Goal: Complete application form

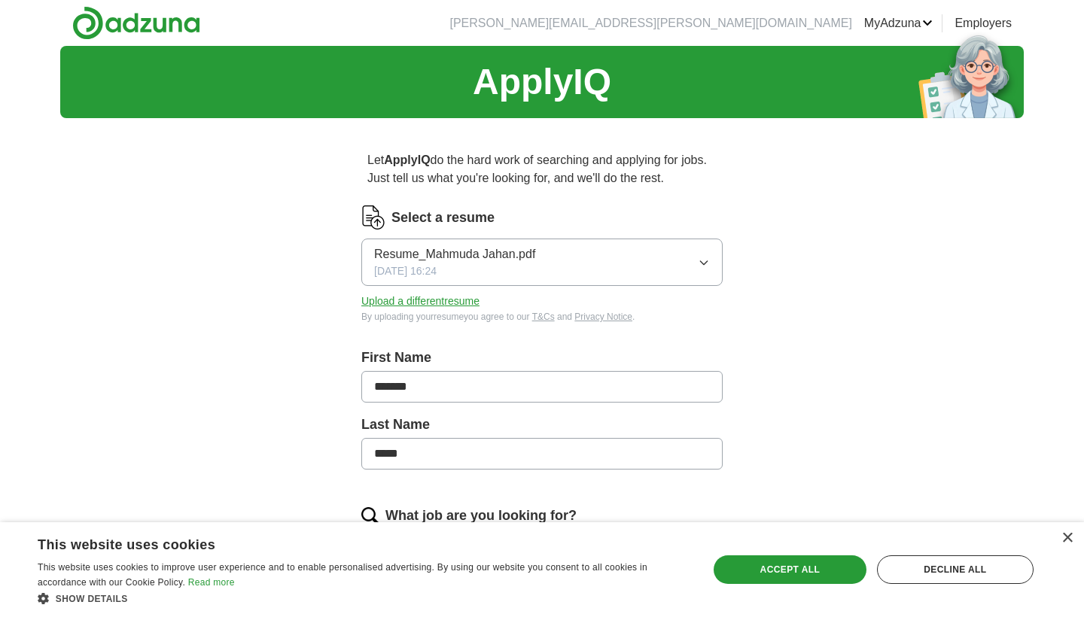
click at [447, 300] on button "Upload a different resume" at bounding box center [420, 302] width 118 height 16
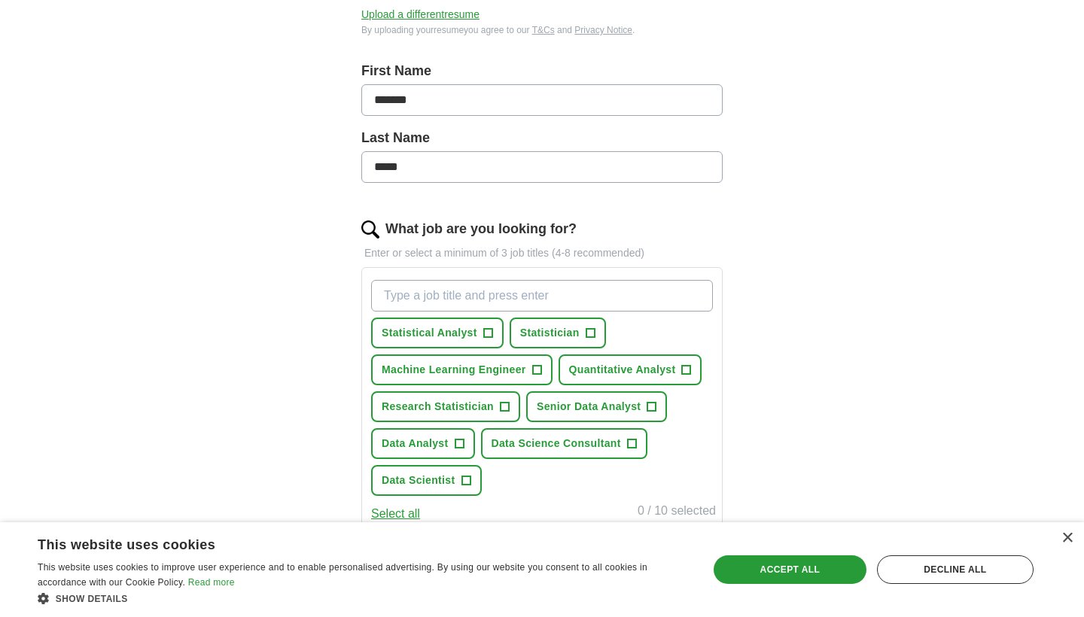
scroll to position [300, 0]
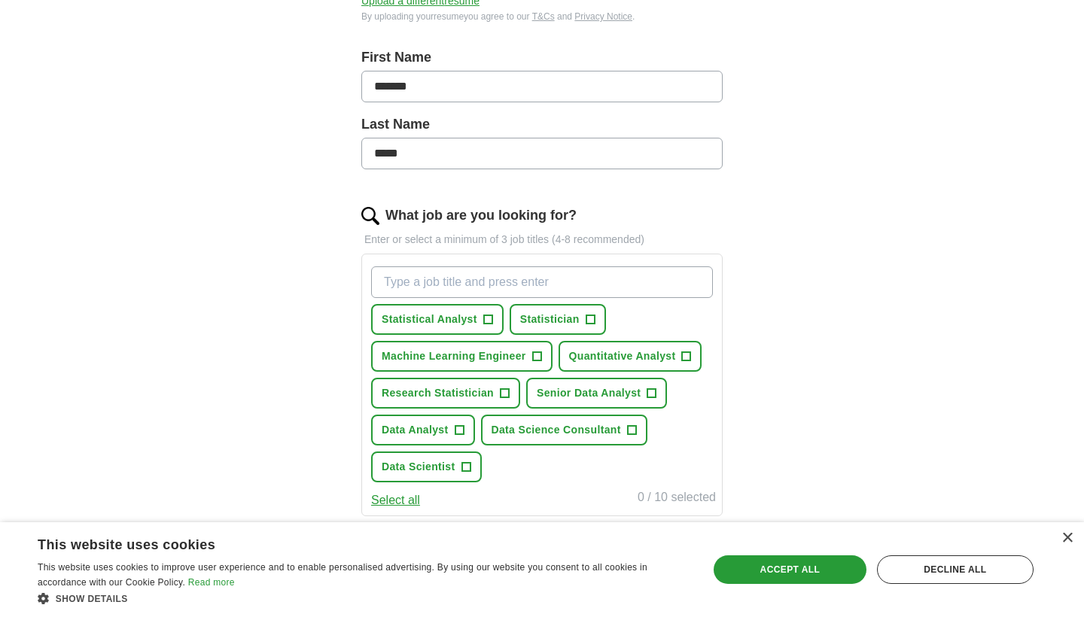
click at [489, 319] on span "+" at bounding box center [487, 320] width 9 height 12
click at [594, 319] on span "+" at bounding box center [590, 320] width 9 height 12
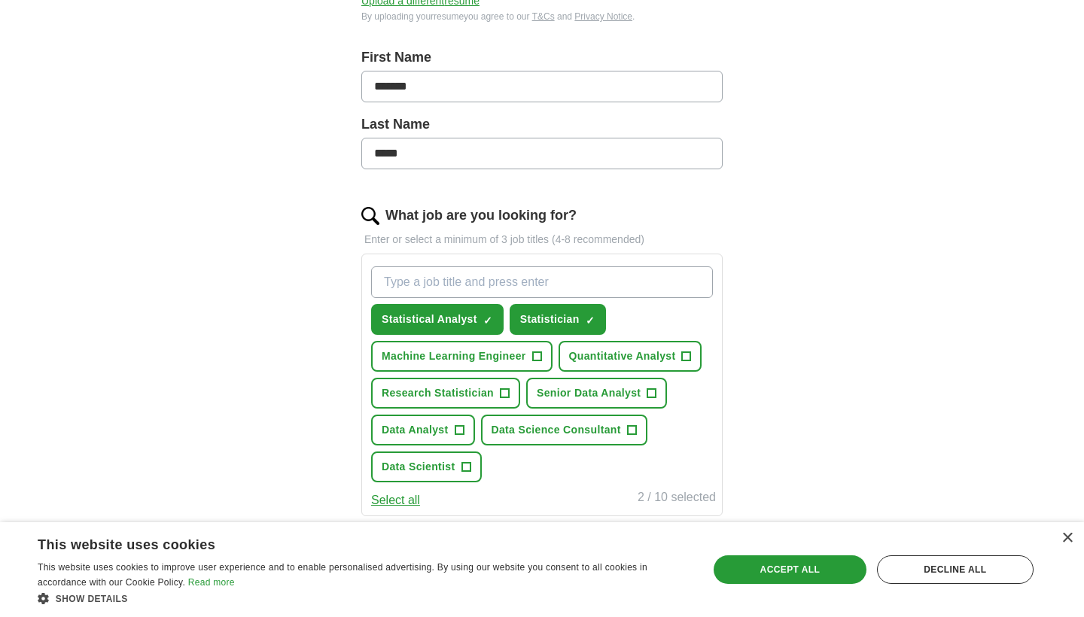
click at [459, 431] on span "+" at bounding box center [459, 431] width 9 height 12
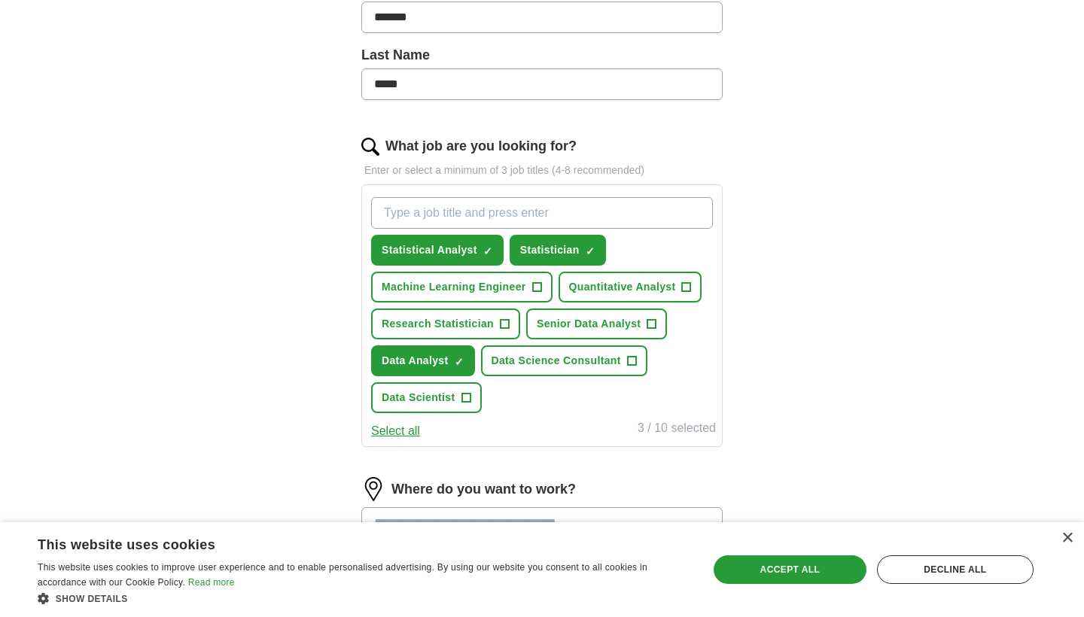
scroll to position [398, 0]
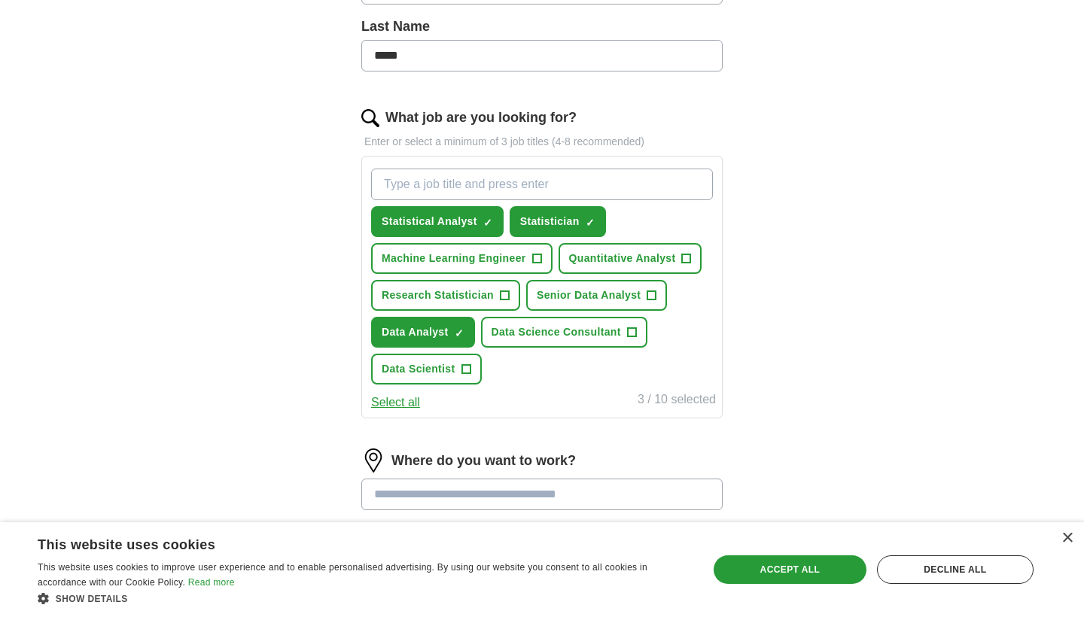
click at [465, 371] on span "+" at bounding box center [466, 370] width 9 height 12
type input "biostatistician"
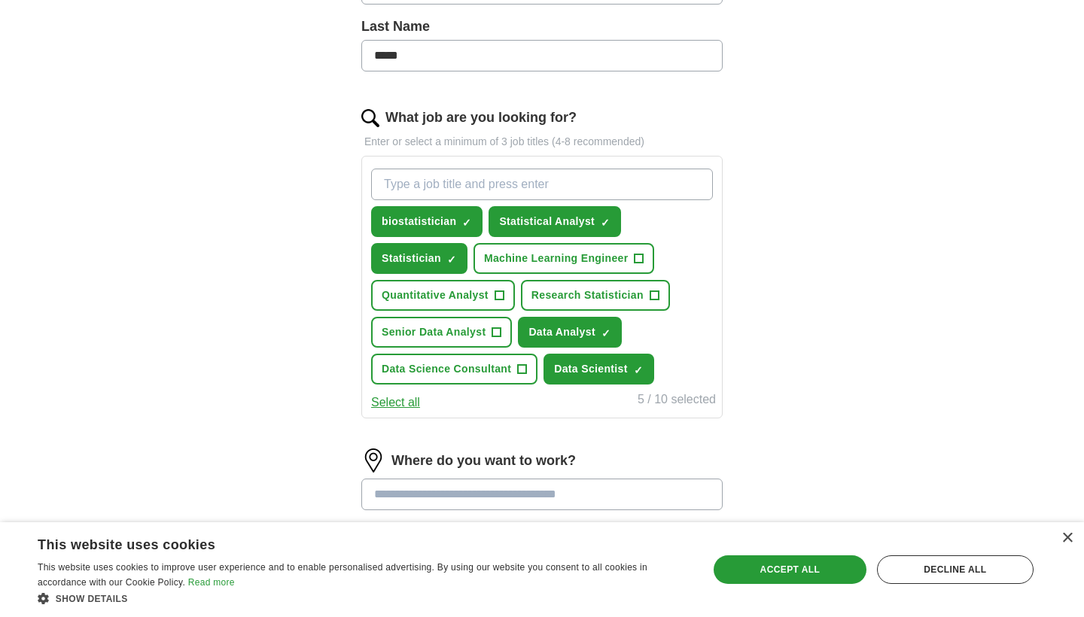
click at [0, 0] on span "×" at bounding box center [0, 0] width 0 height 0
click at [459, 184] on input "What job are you looking for?" at bounding box center [542, 185] width 342 height 32
type input "Biostatistician"
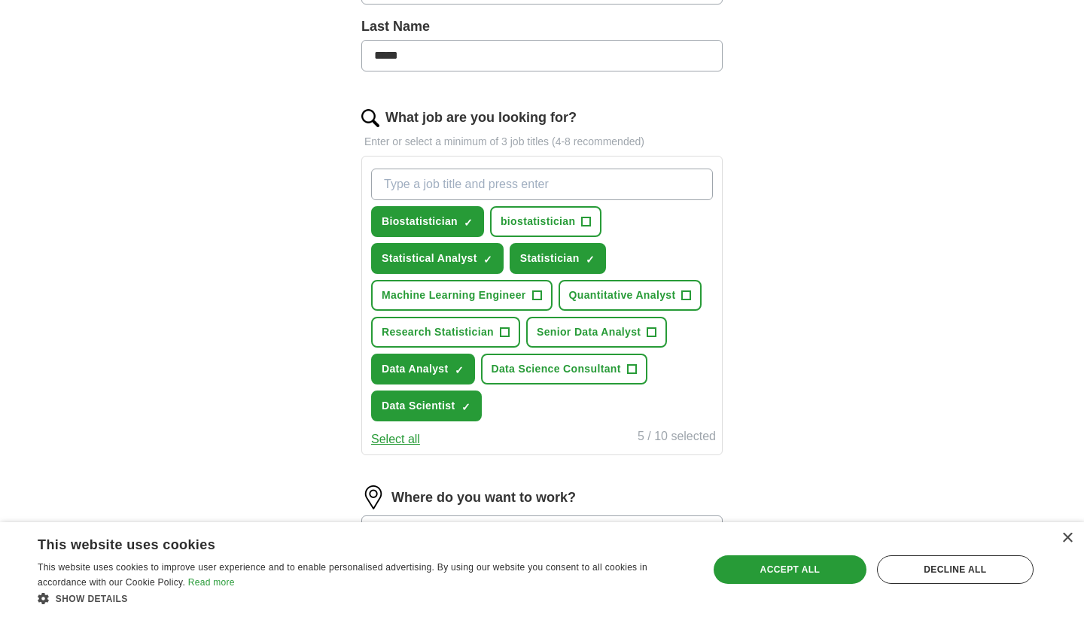
click at [654, 334] on span "+" at bounding box center [652, 333] width 9 height 12
click at [685, 296] on span "+" at bounding box center [686, 296] width 9 height 12
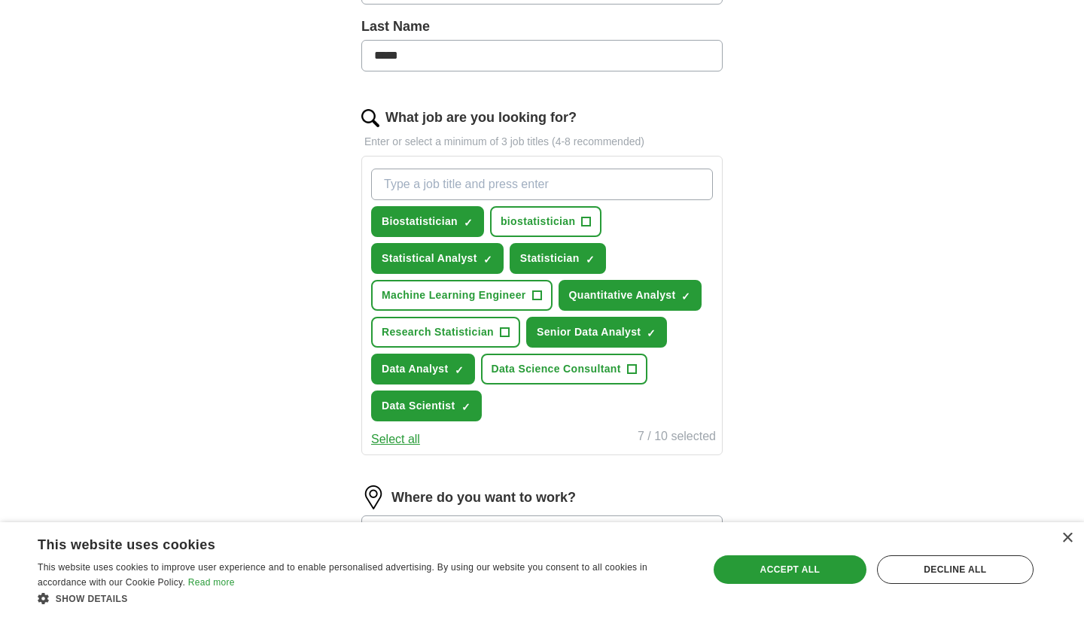
click at [507, 328] on span "+" at bounding box center [504, 333] width 9 height 12
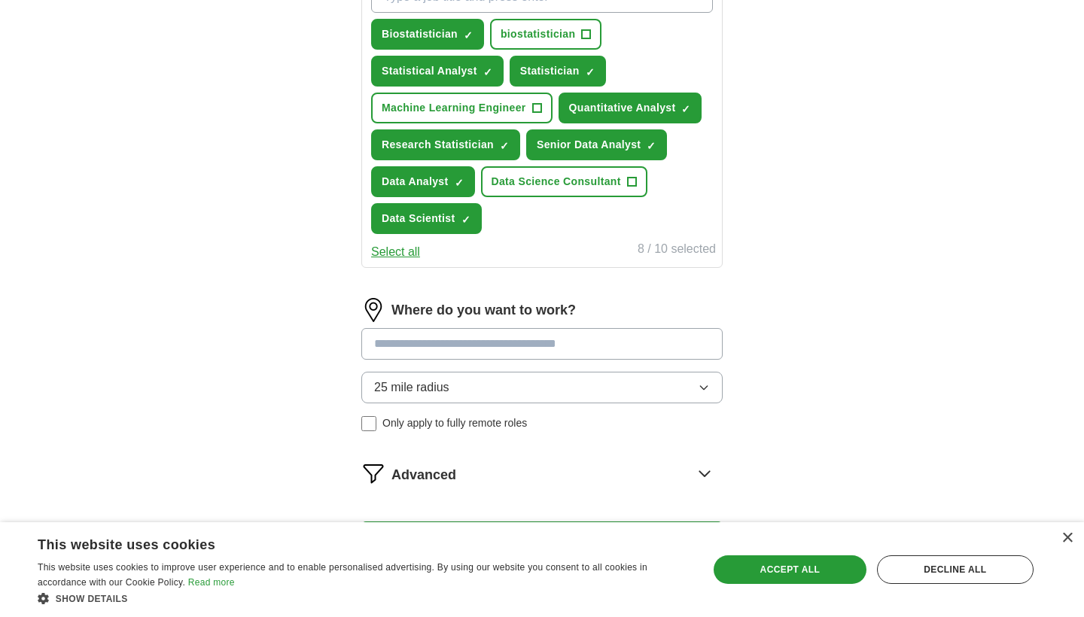
scroll to position [602, 0]
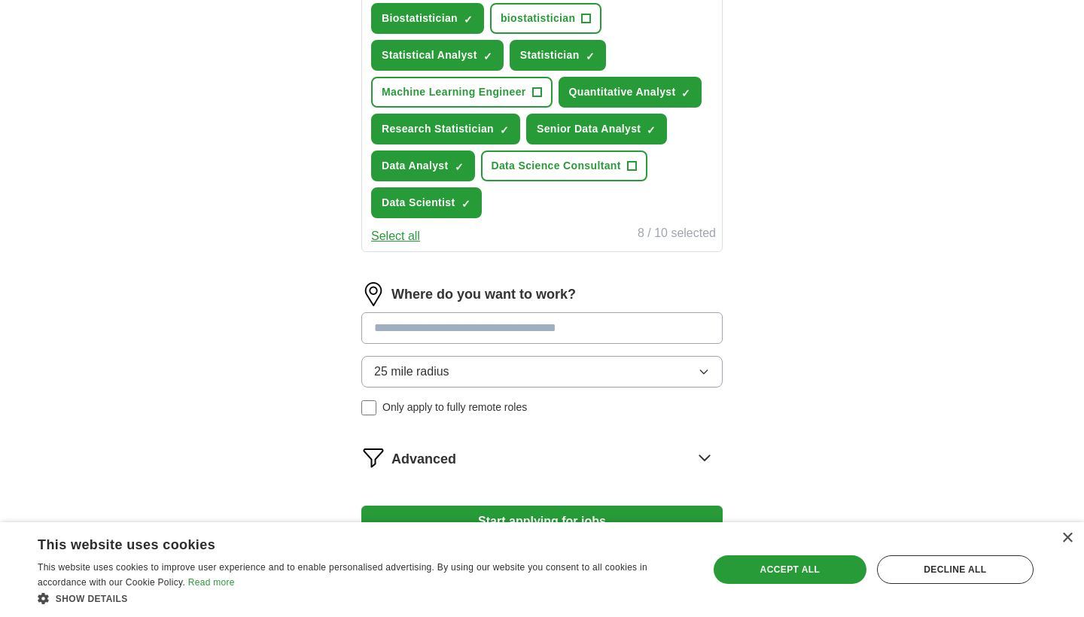
click at [581, 331] on input at bounding box center [541, 328] width 361 height 32
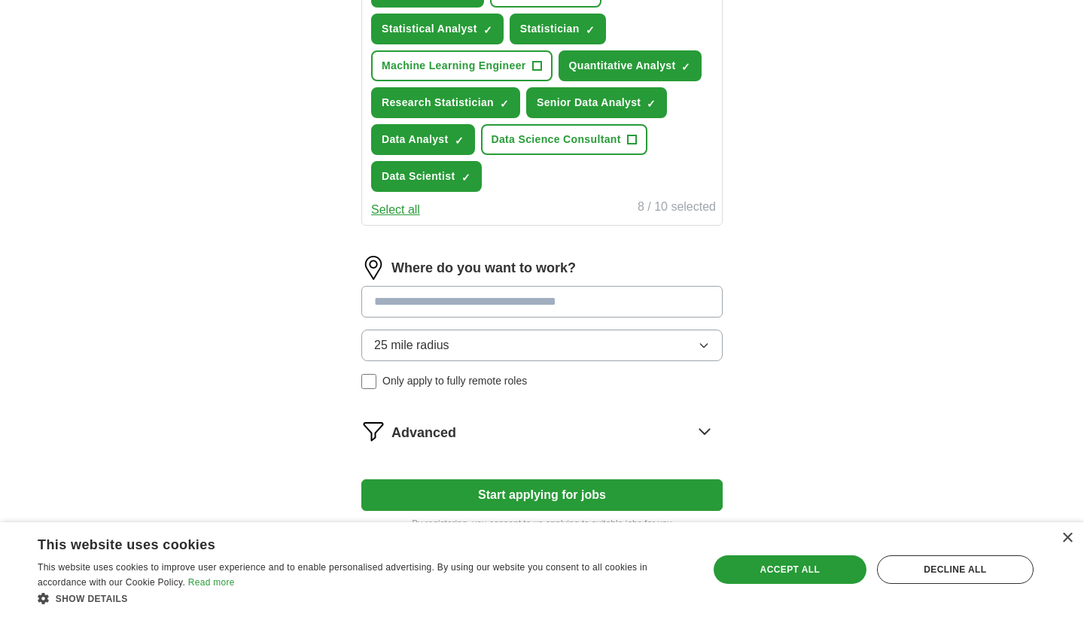
scroll to position [629, 0]
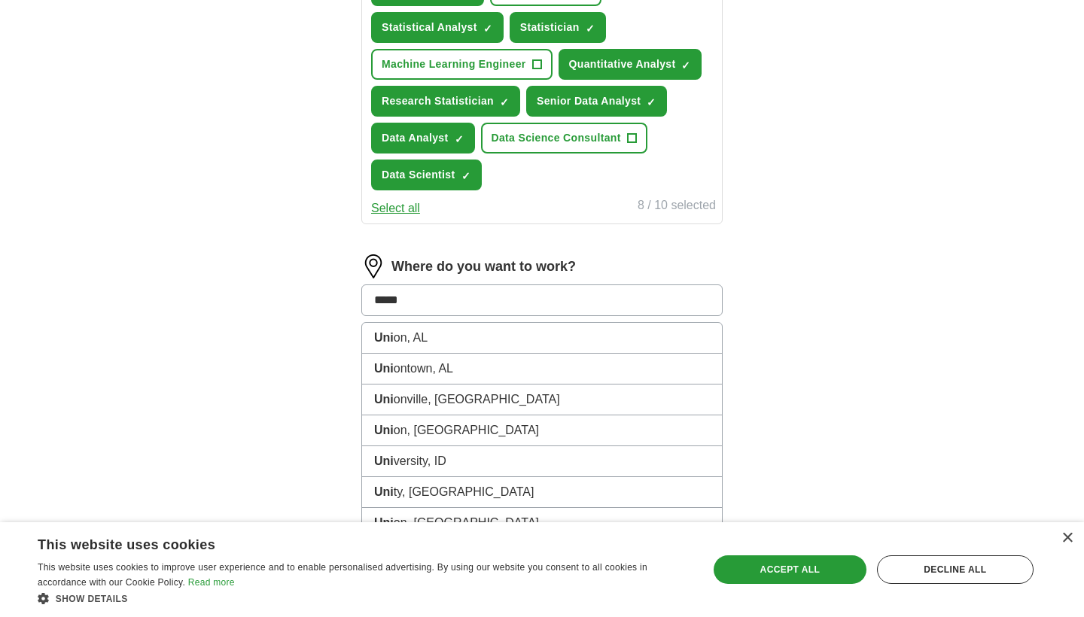
type input "******"
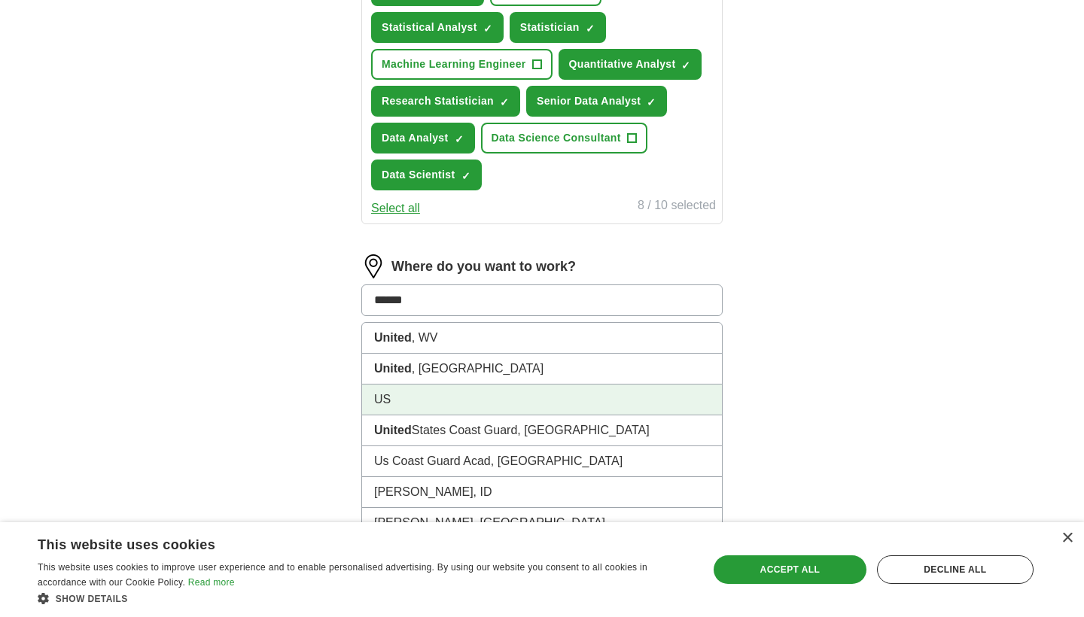
click at [584, 402] on li "US" at bounding box center [542, 400] width 360 height 31
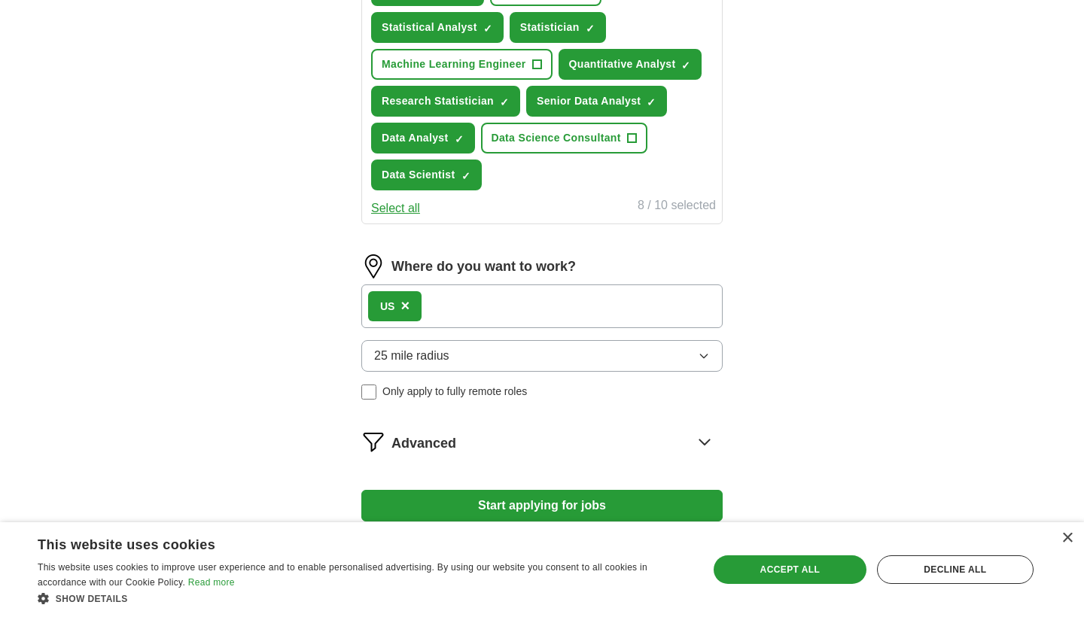
click at [698, 356] on icon "button" at bounding box center [704, 356] width 12 height 12
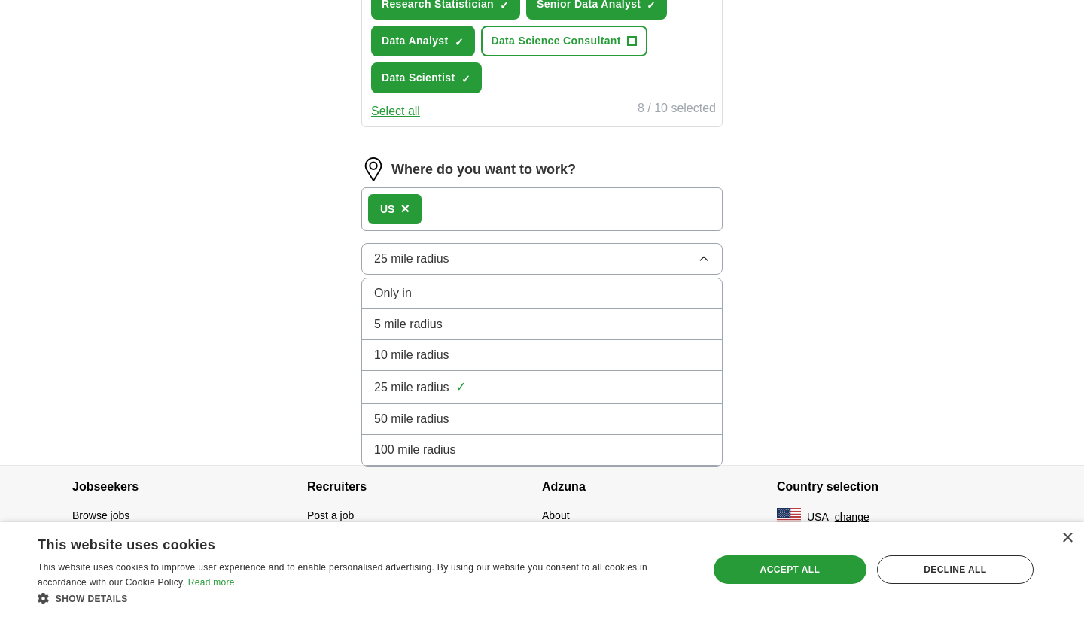
scroll to position [727, 0]
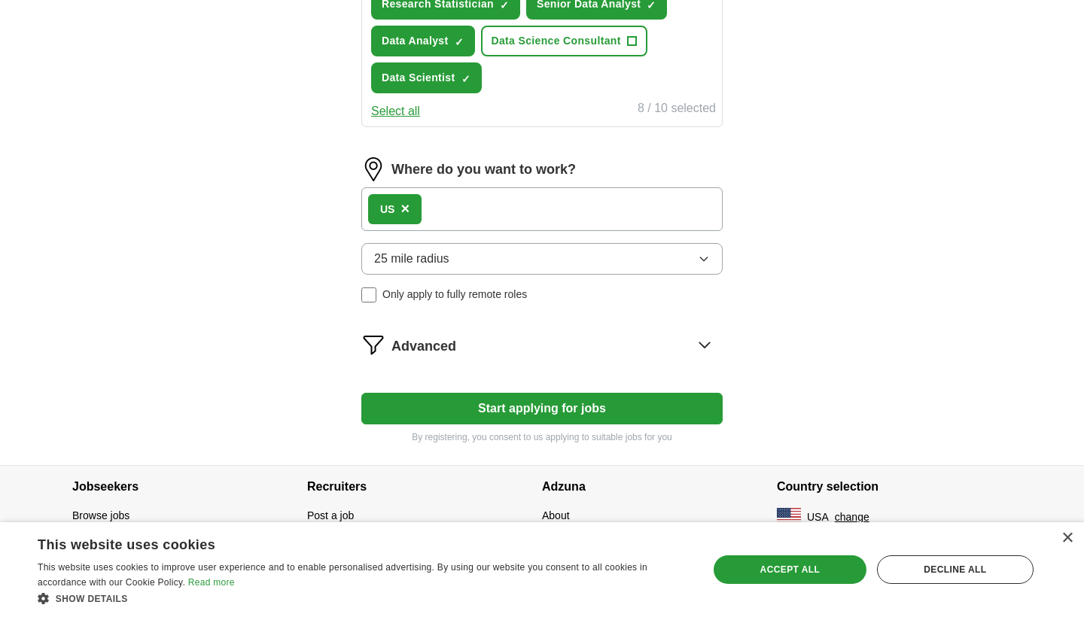
click at [408, 210] on span "×" at bounding box center [405, 208] width 9 height 17
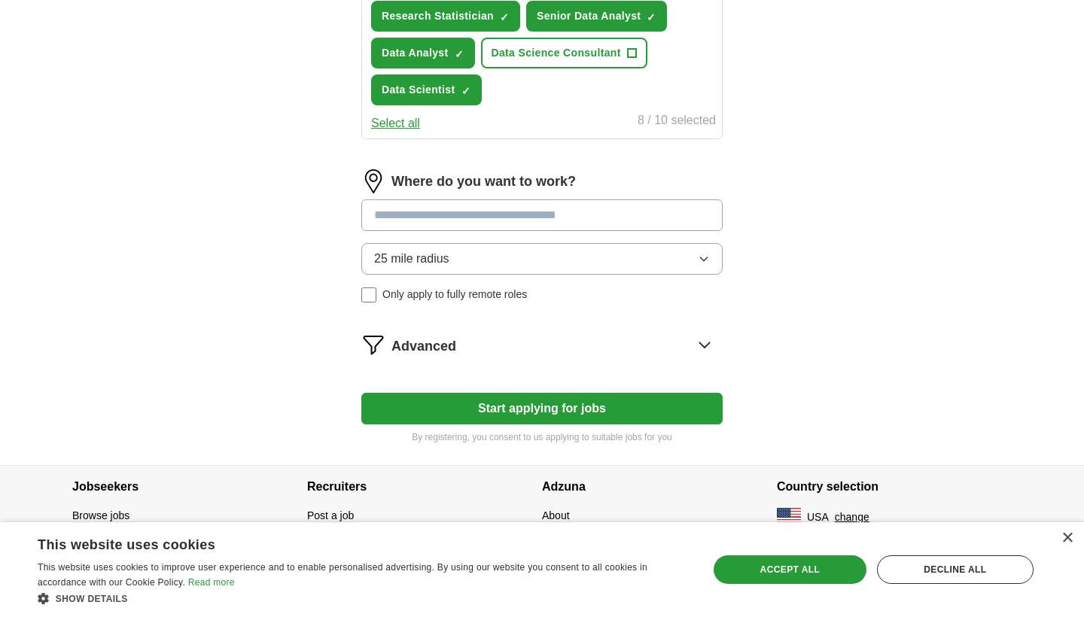
click at [416, 212] on input at bounding box center [541, 216] width 361 height 32
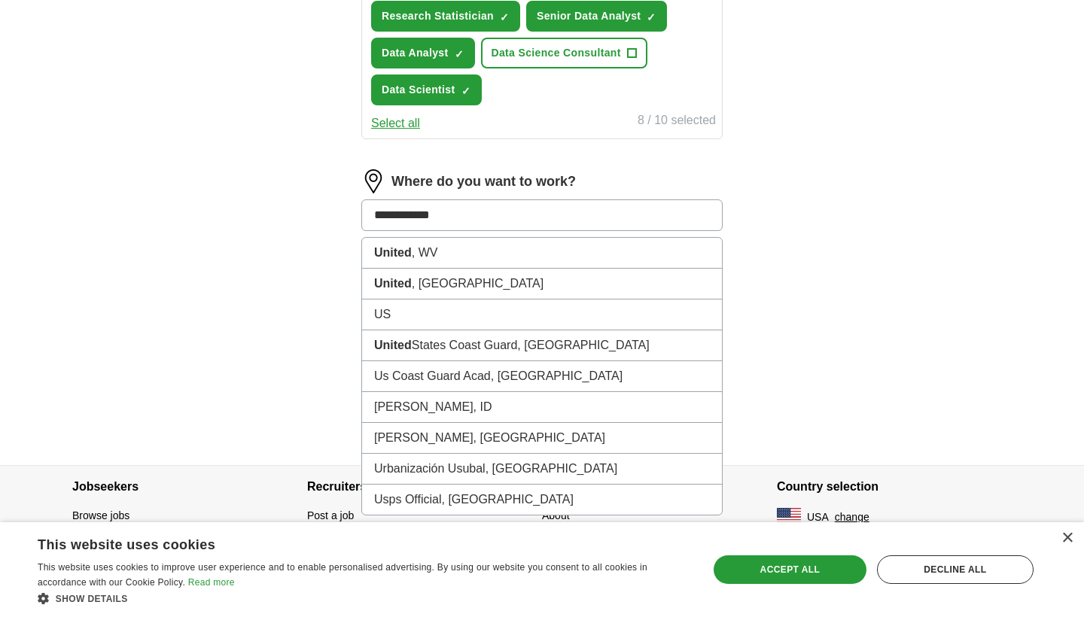
type input "**********"
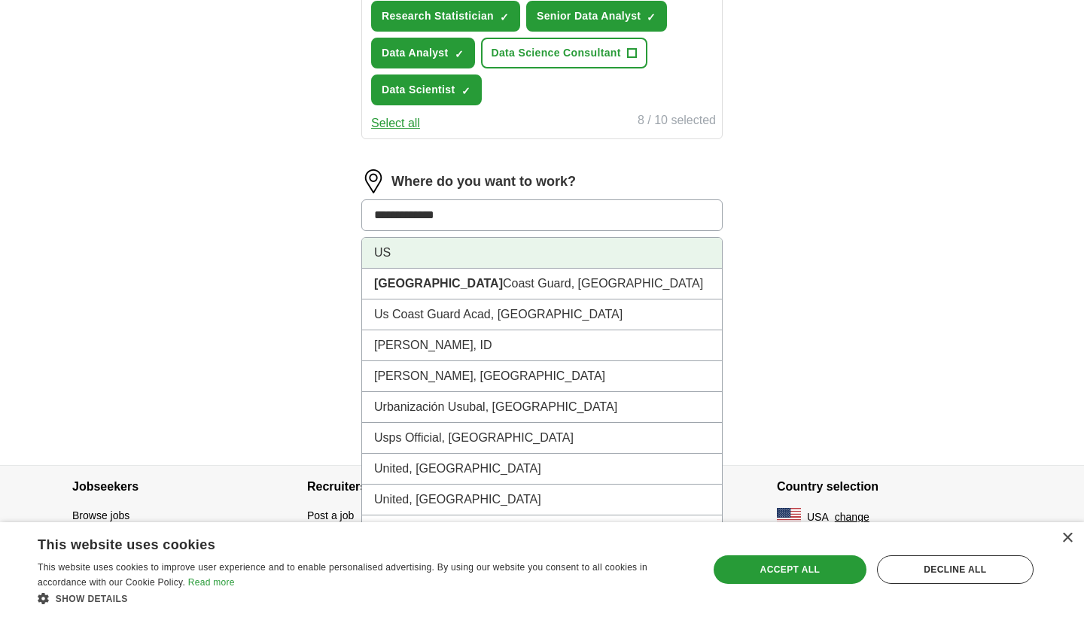
click at [501, 247] on li "US" at bounding box center [542, 253] width 360 height 31
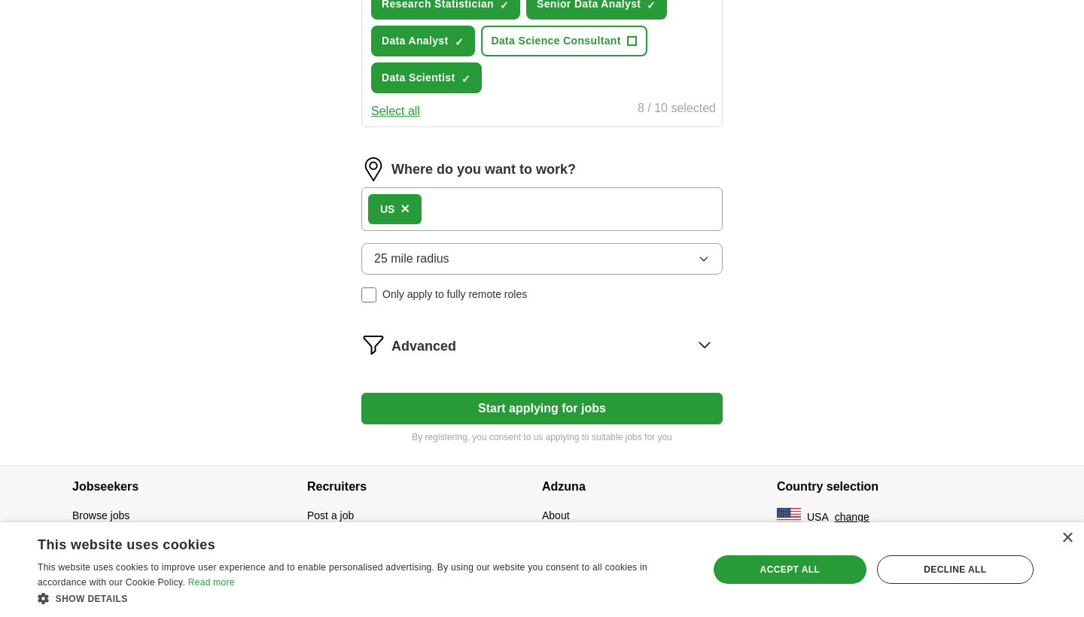
scroll to position [727, 0]
click at [700, 339] on icon at bounding box center [705, 345] width 24 height 24
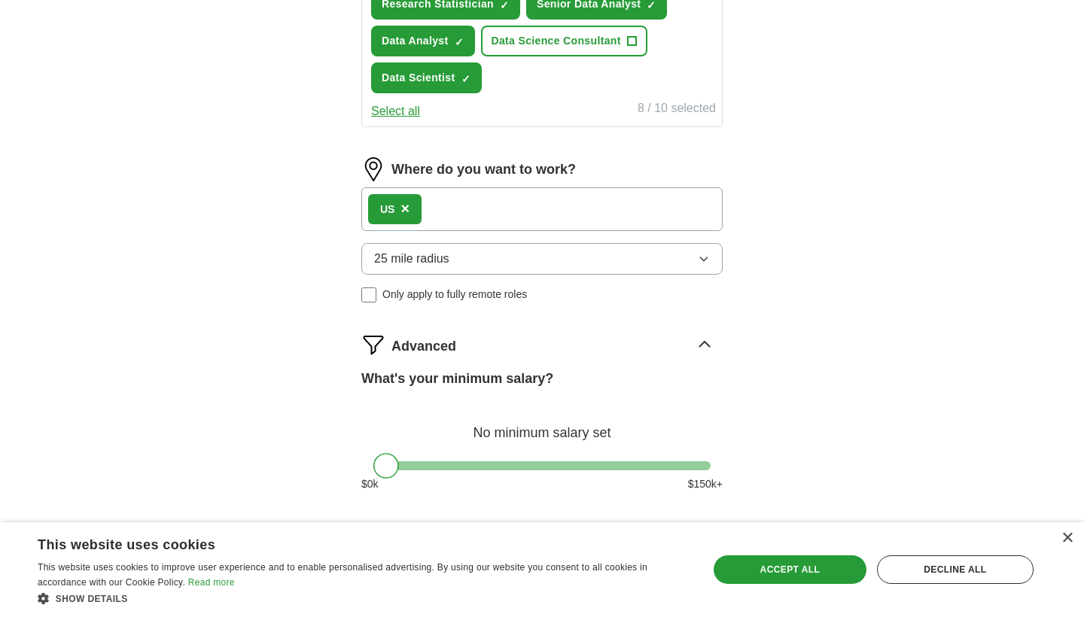
click at [702, 343] on icon at bounding box center [705, 345] width 24 height 24
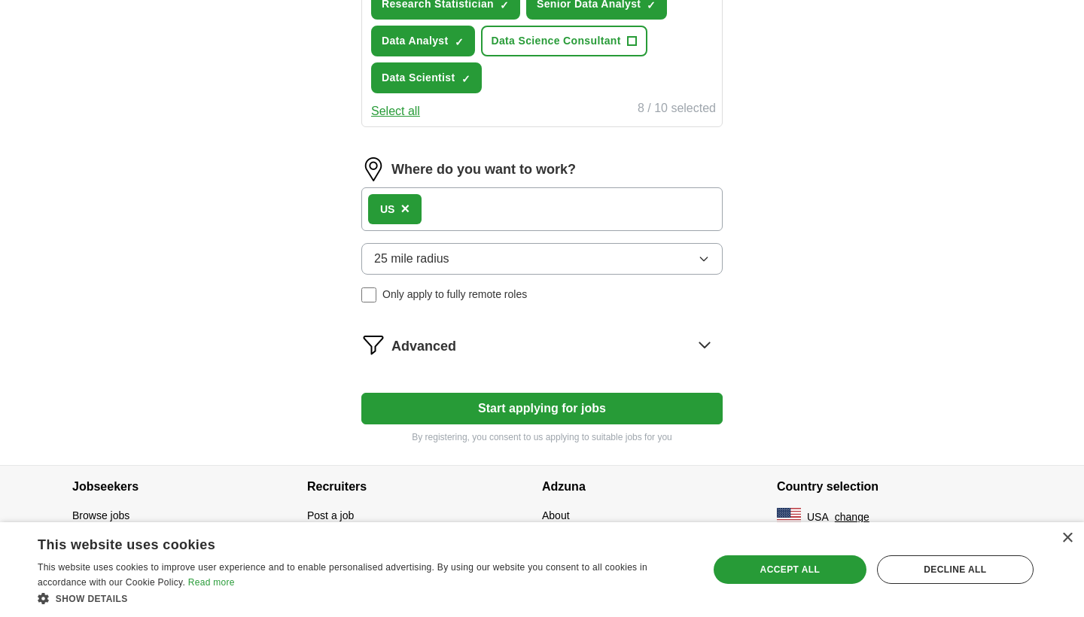
click at [705, 345] on icon at bounding box center [705, 345] width 24 height 24
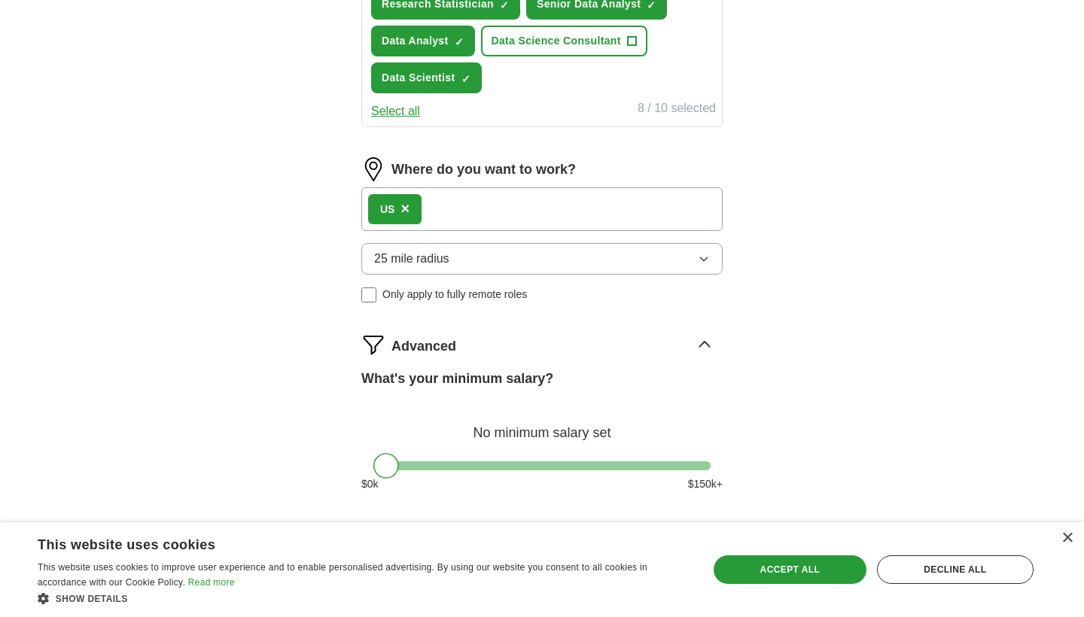
click at [706, 343] on icon at bounding box center [704, 344] width 10 height 5
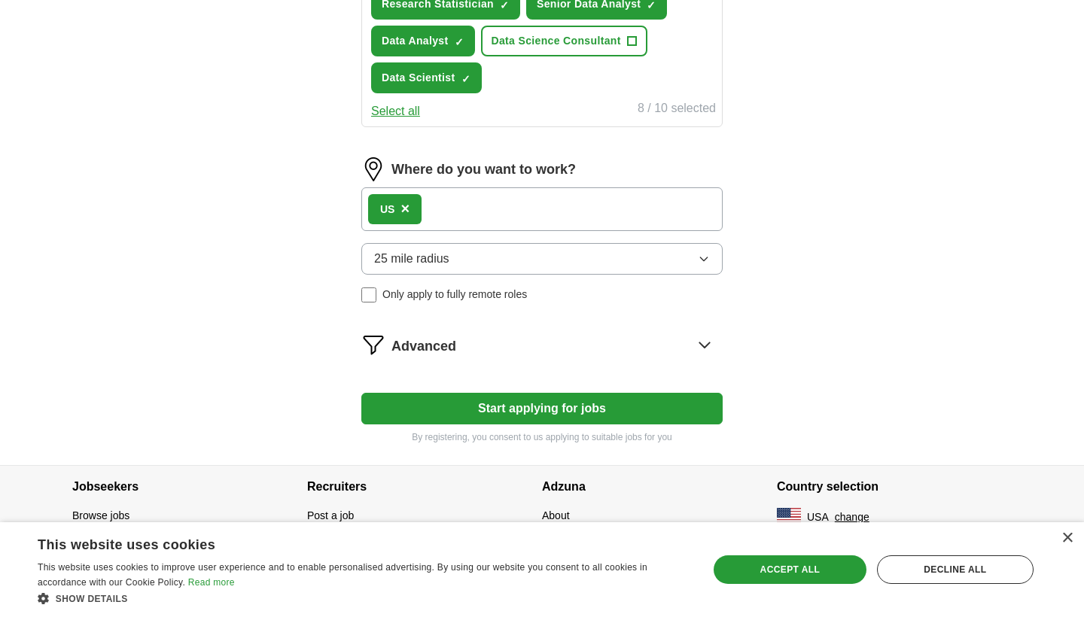
click at [566, 412] on button "Start applying for jobs" at bounding box center [541, 409] width 361 height 32
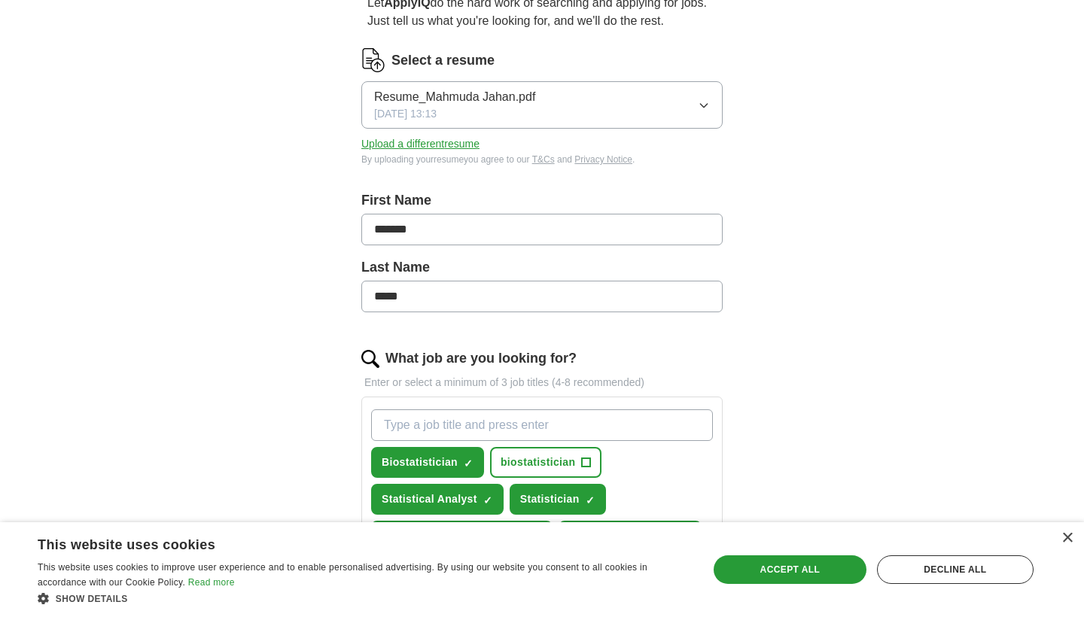
select select "**"
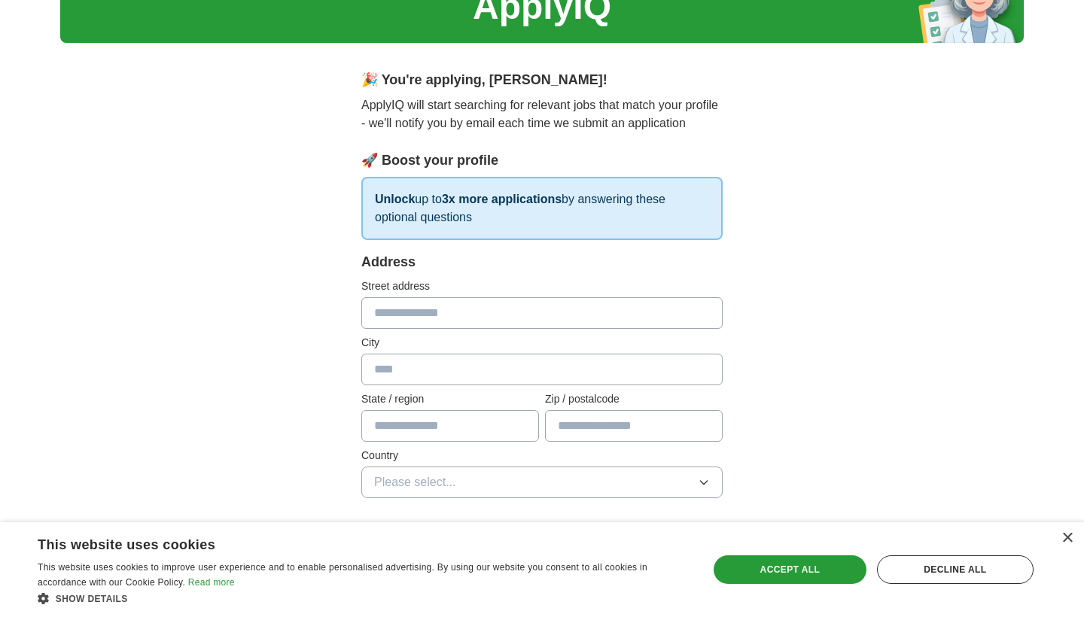
scroll to position [93, 0]
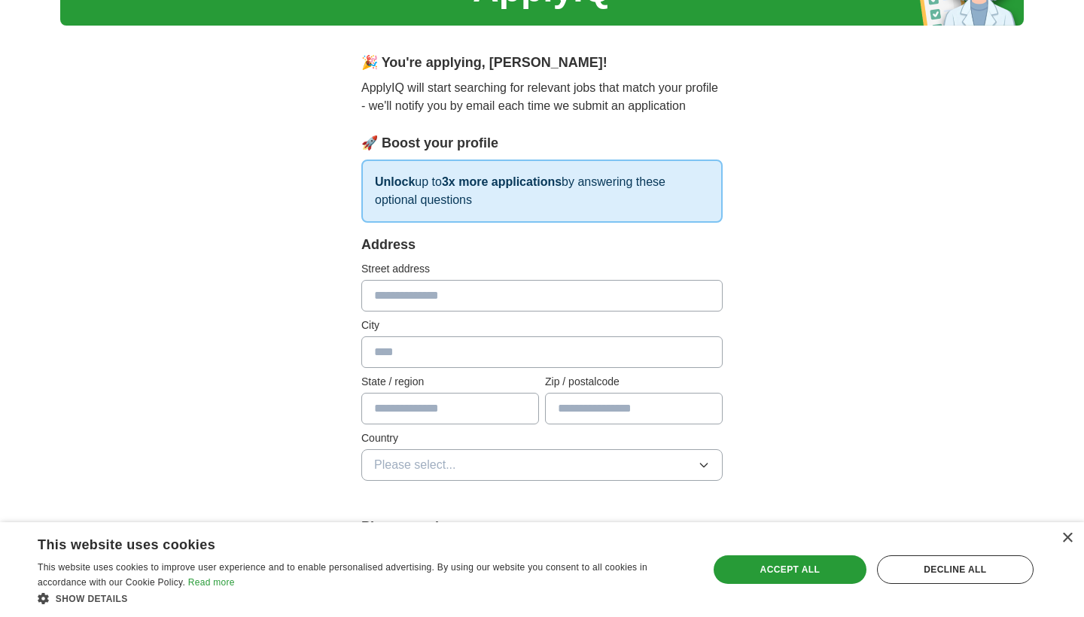
type input "**********"
type input "********"
type input "*****"
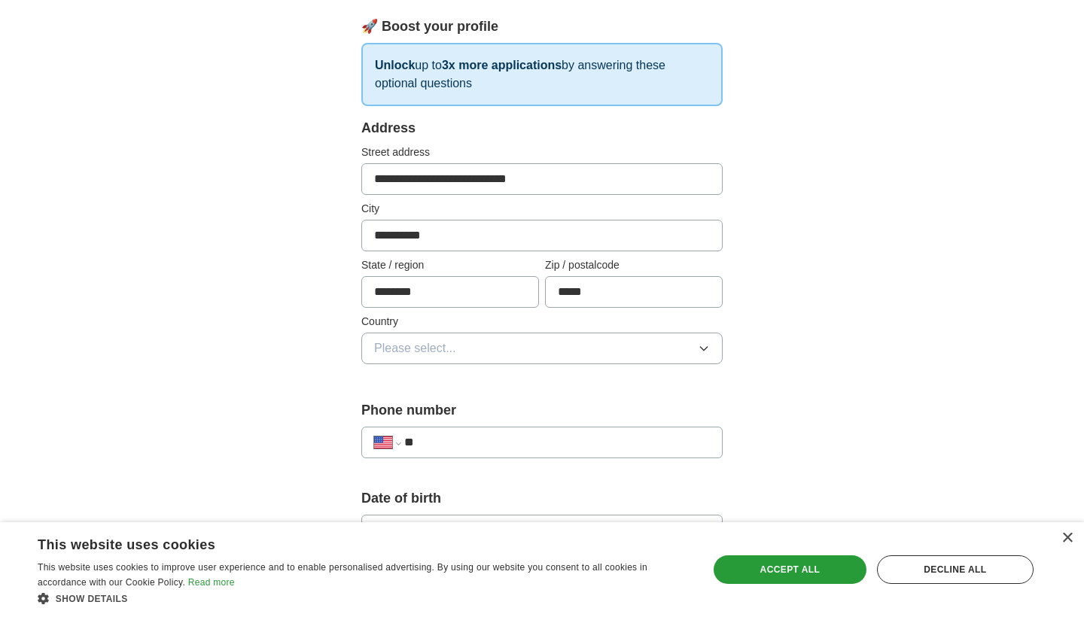
scroll to position [218, 0]
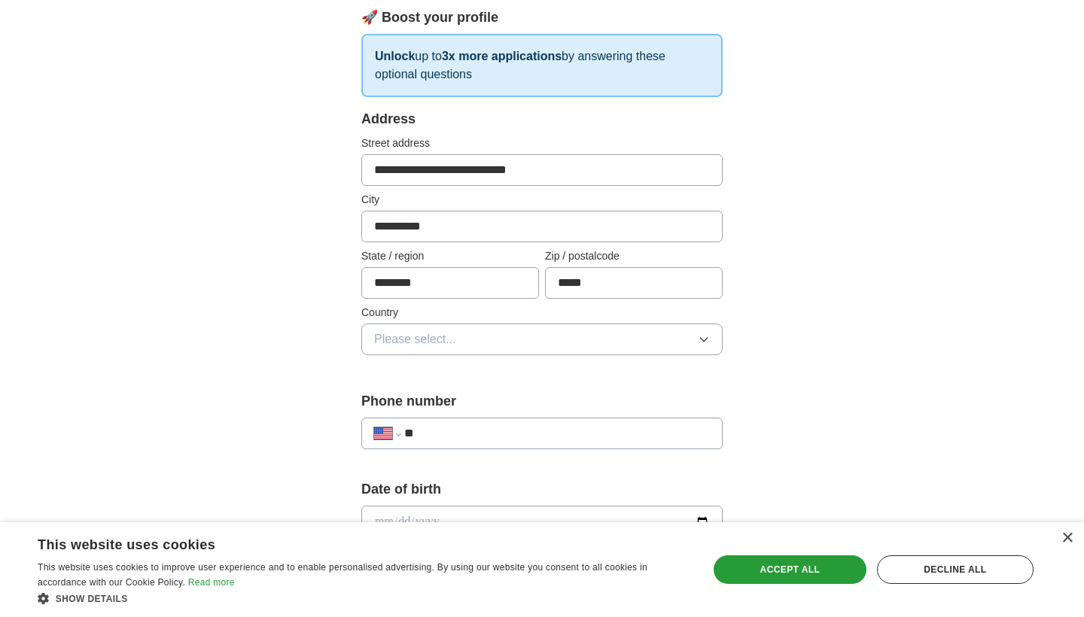
click at [560, 344] on button "Please select..." at bounding box center [541, 340] width 361 height 32
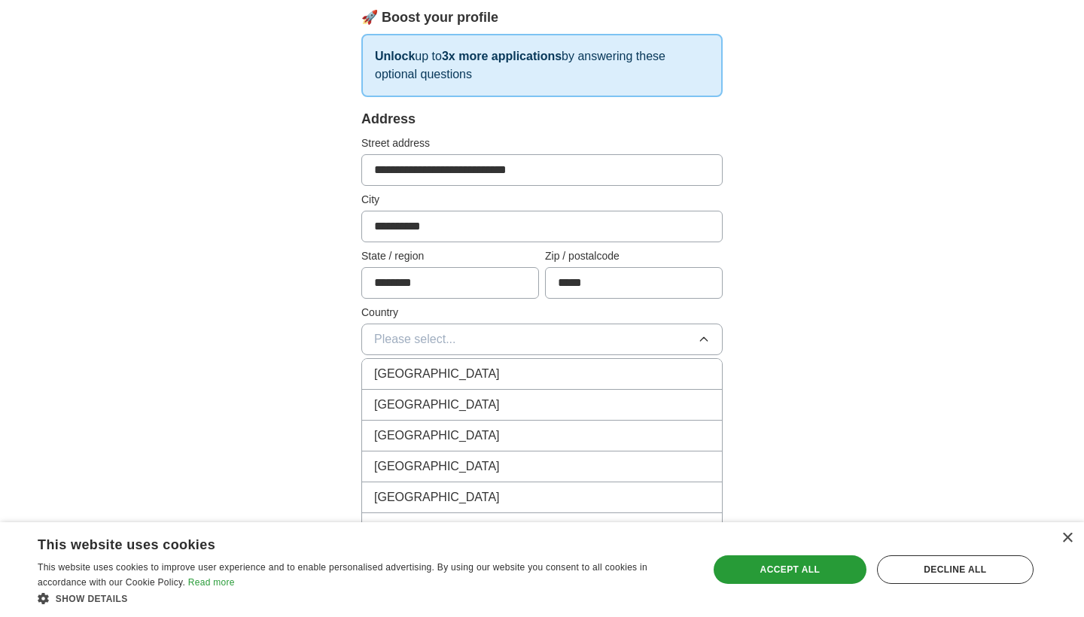
click at [514, 398] on div "[GEOGRAPHIC_DATA]" at bounding box center [542, 405] width 336 height 18
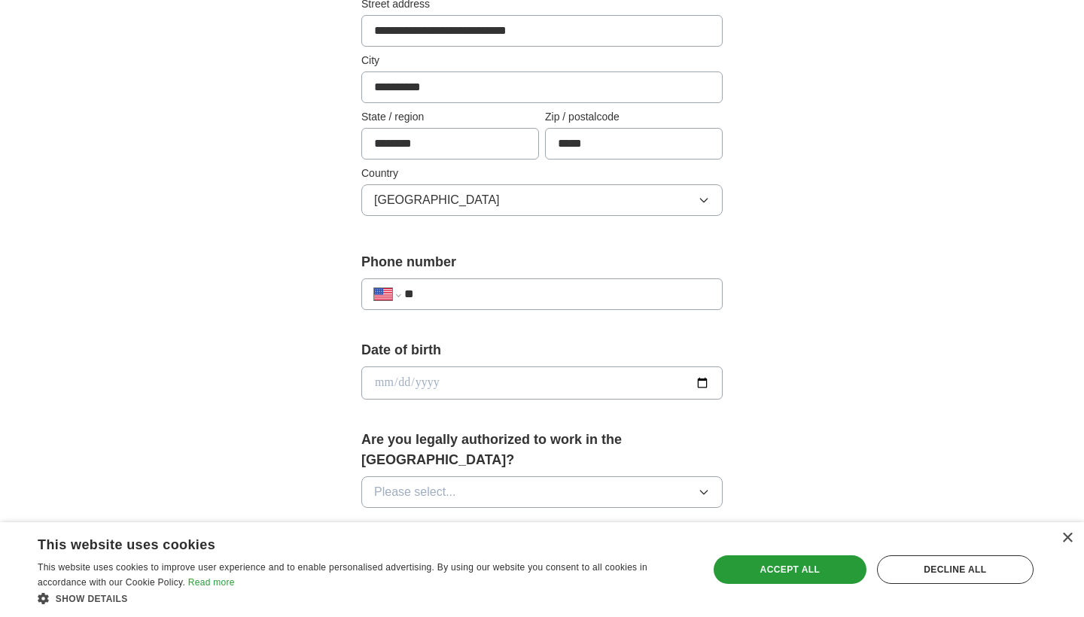
scroll to position [388, 0]
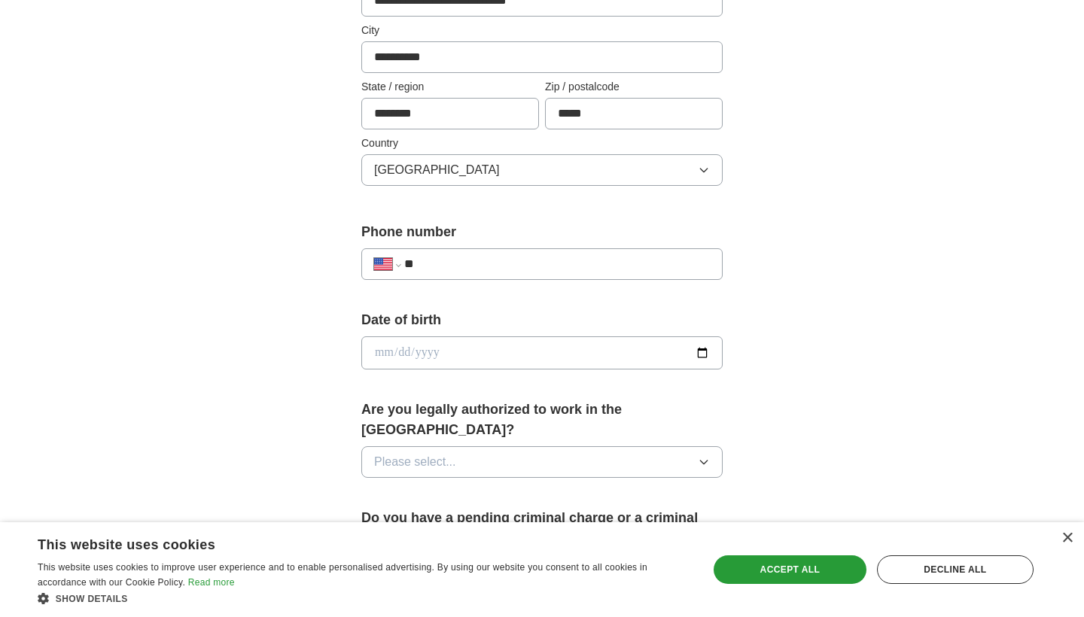
click at [529, 270] on input "**" at bounding box center [557, 264] width 306 height 18
type input "**********"
click at [787, 308] on div "**********" at bounding box center [542, 343] width 964 height 1371
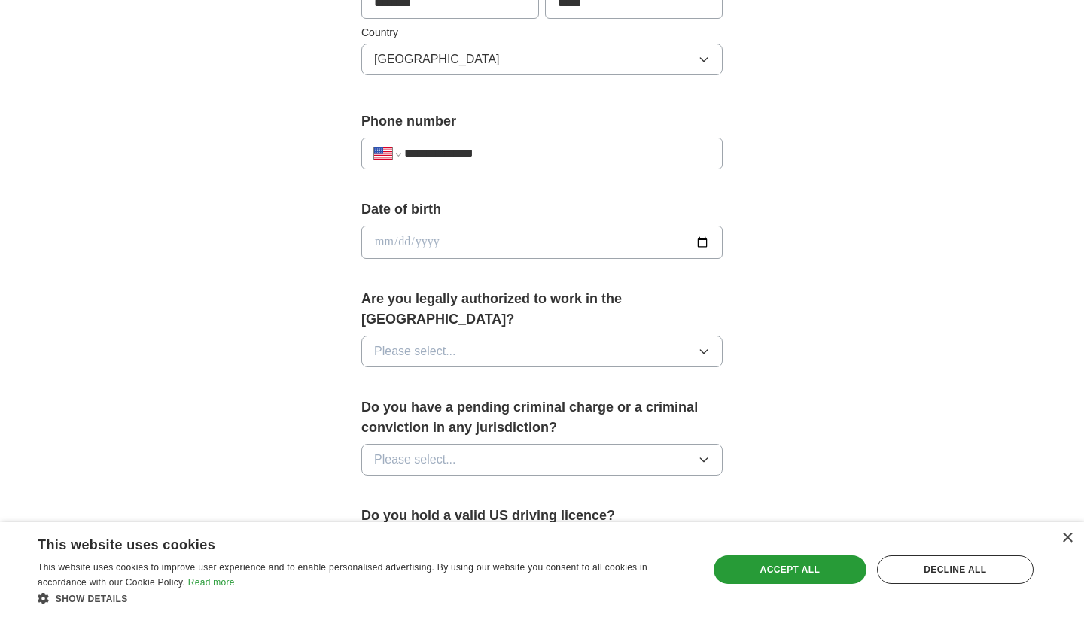
scroll to position [499, 0]
click at [511, 340] on button "Please select..." at bounding box center [541, 351] width 361 height 32
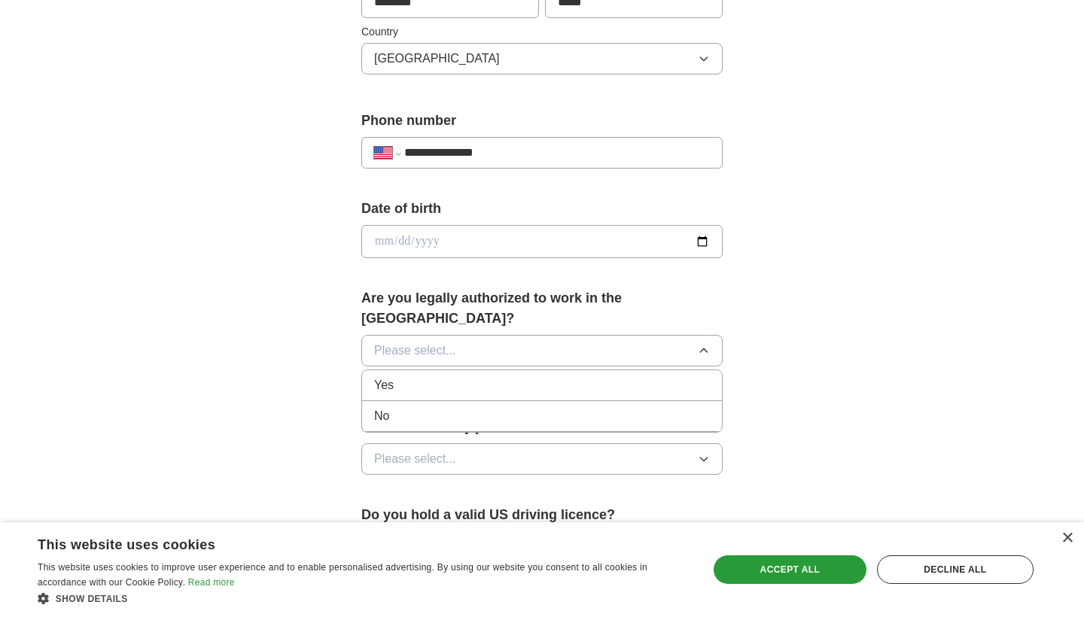
click at [487, 376] on div "Yes" at bounding box center [542, 385] width 336 height 18
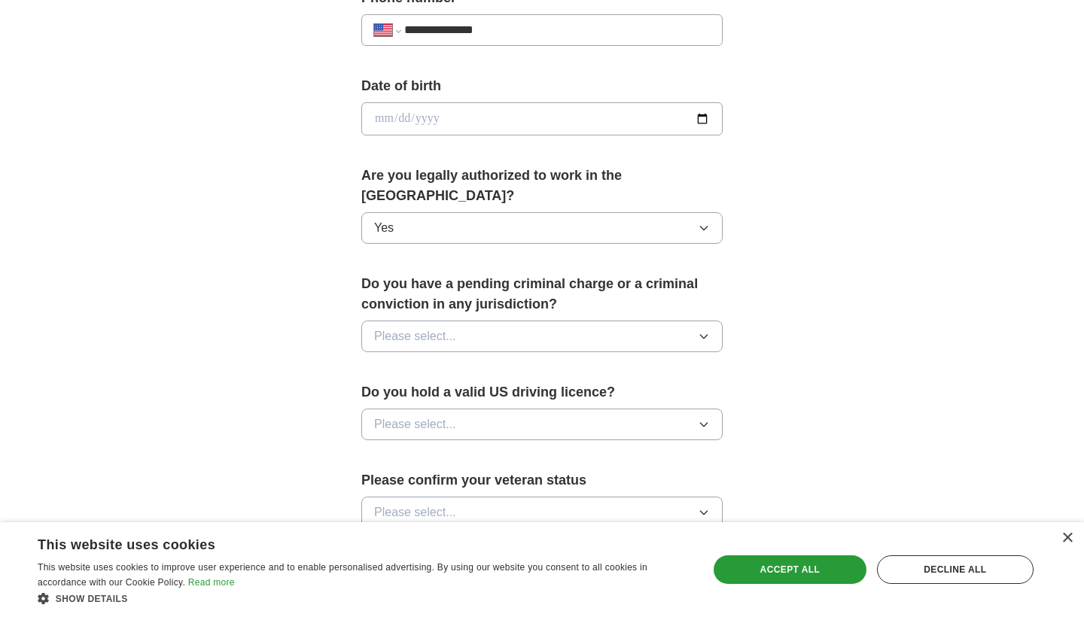
scroll to position [626, 0]
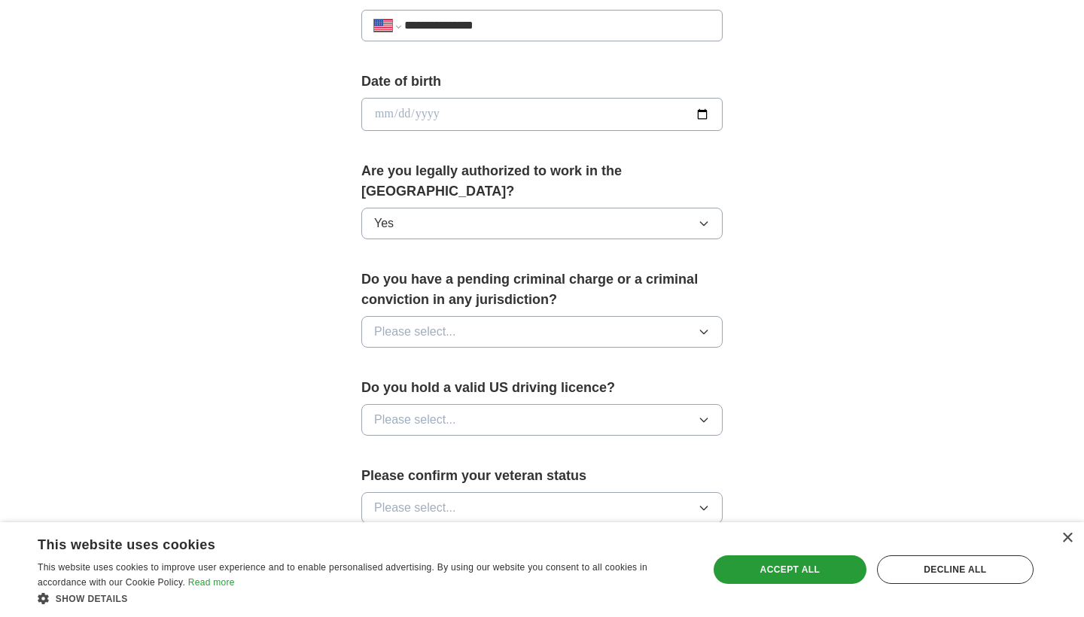
click at [506, 316] on button "Please select..." at bounding box center [541, 332] width 361 height 32
click at [444, 389] on div "No" at bounding box center [542, 398] width 336 height 18
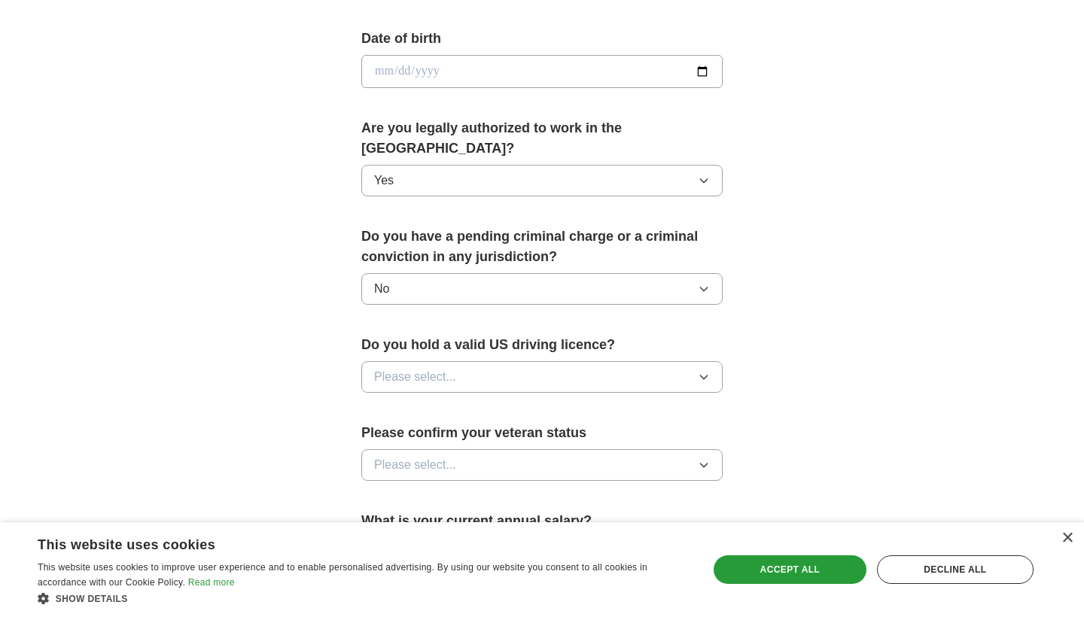
scroll to position [685, 0]
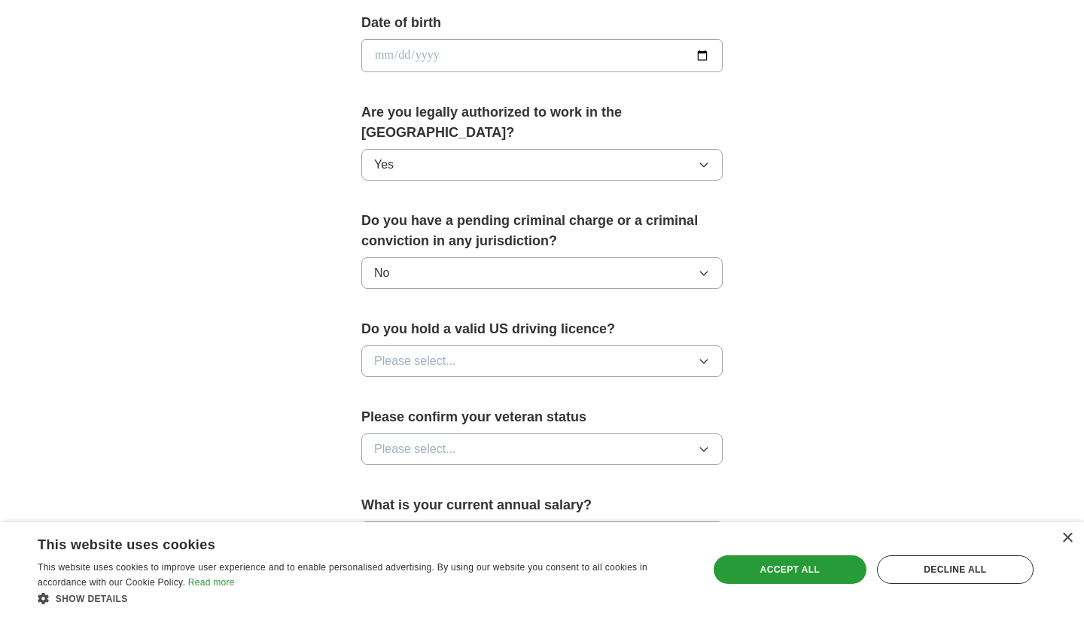
click at [415, 352] on span "Please select..." at bounding box center [415, 361] width 82 height 18
click at [400, 387] on div "Yes" at bounding box center [542, 396] width 336 height 18
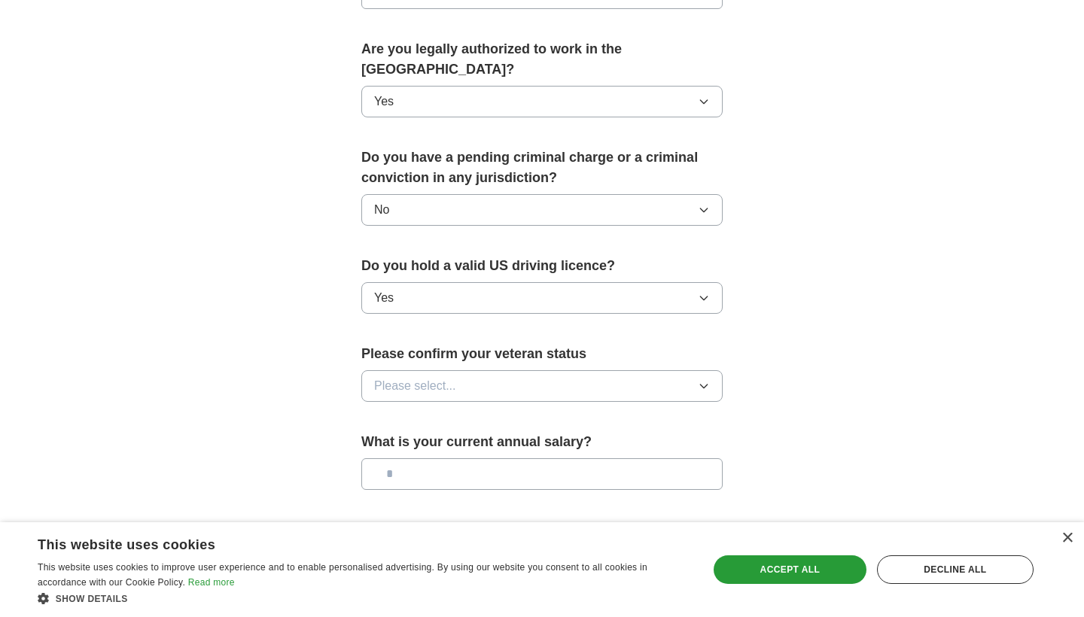
scroll to position [802, 0]
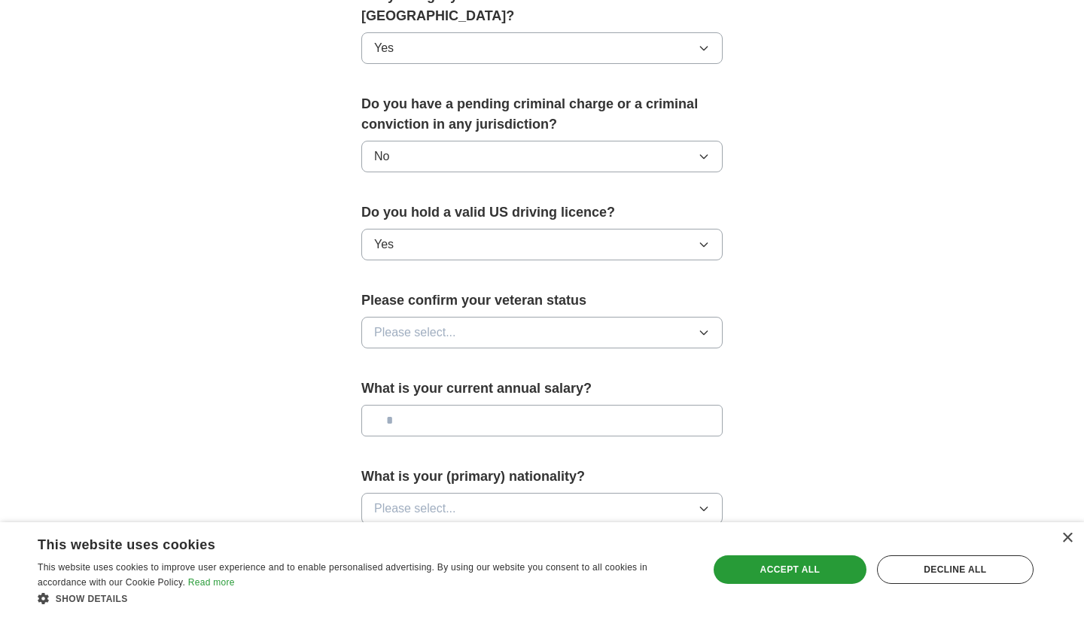
click at [460, 317] on button "Please select..." at bounding box center [541, 333] width 361 height 32
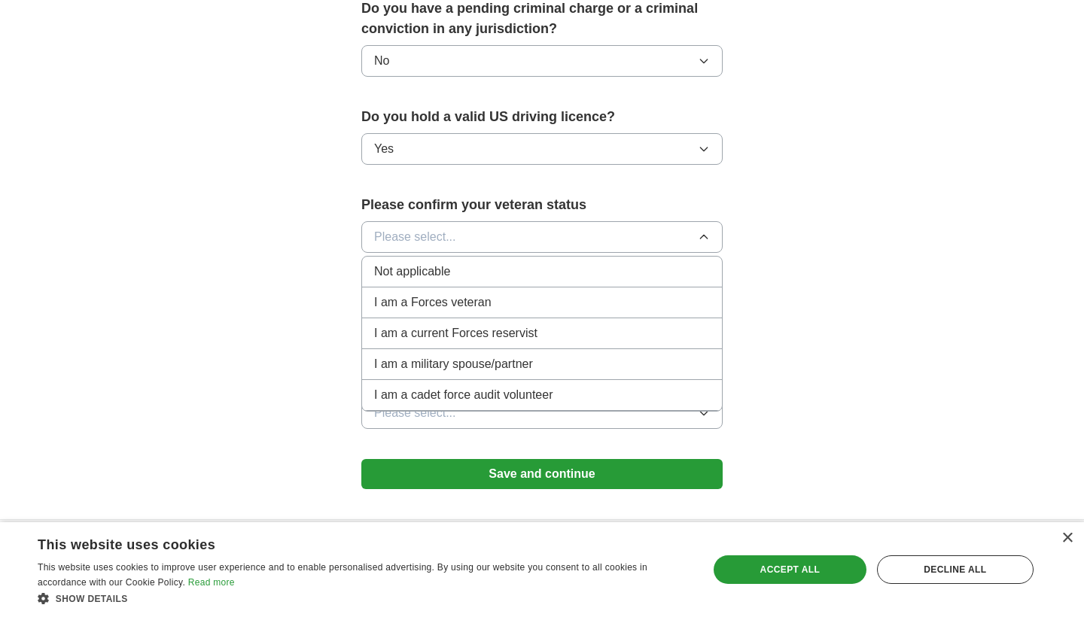
scroll to position [900, 0]
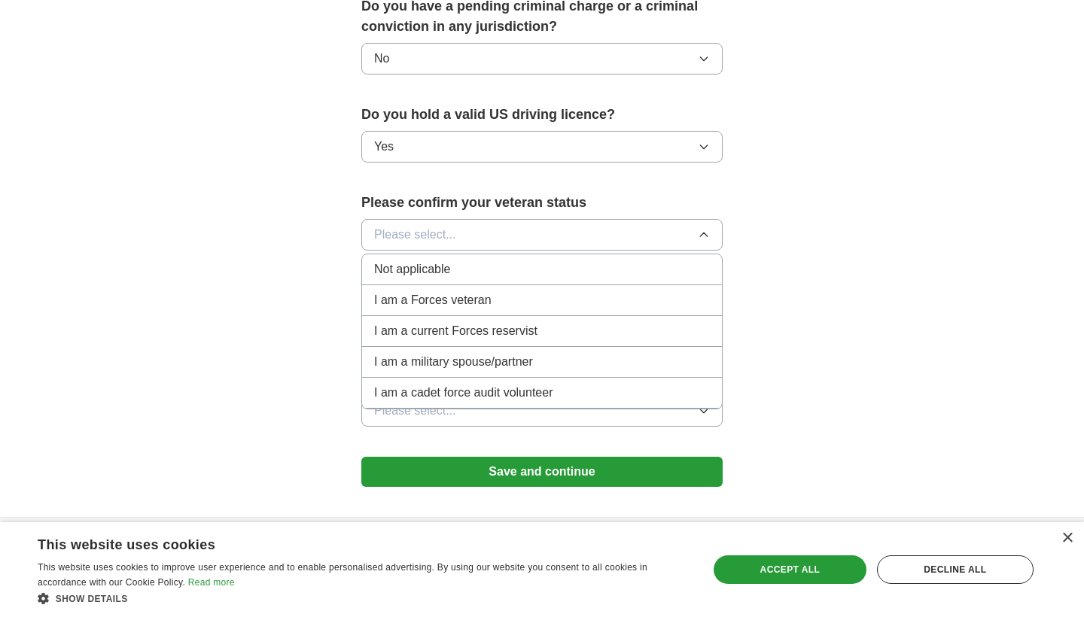
click at [440, 261] on span "Not applicable" at bounding box center [412, 270] width 76 height 18
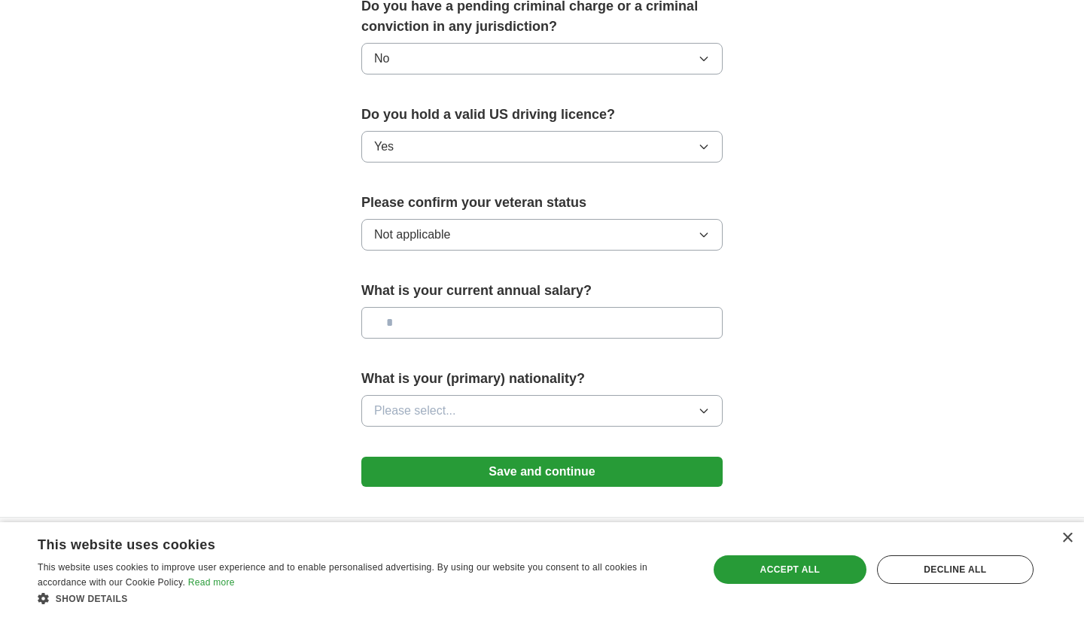
click at [444, 402] on span "Please select..." at bounding box center [415, 411] width 82 height 18
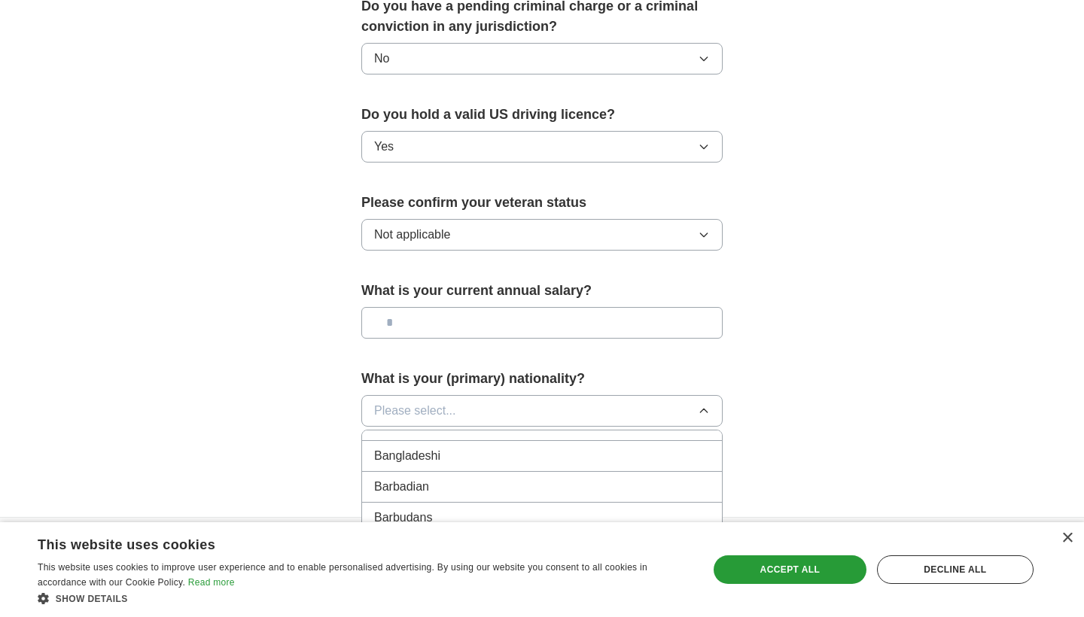
scroll to position [450, 0]
click at [445, 450] on div "Bangladeshi" at bounding box center [542, 459] width 336 height 18
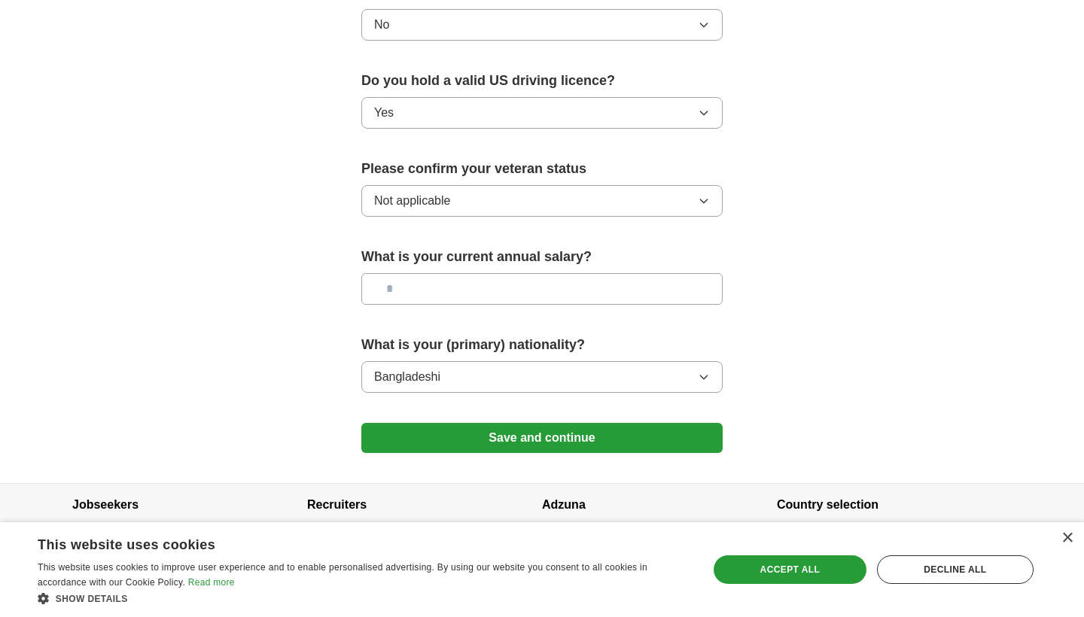
scroll to position [933, 0]
click at [498, 426] on button "Save and continue" at bounding box center [541, 439] width 361 height 30
